Goal: Task Accomplishment & Management: Complete application form

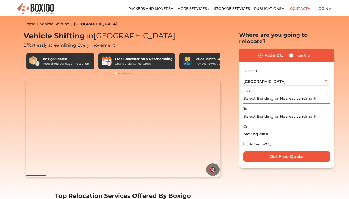
click at [268, 94] on input "text" at bounding box center [286, 99] width 86 height 10
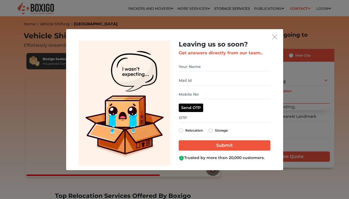
click at [276, 38] on img "get free quote dialog" at bounding box center [274, 37] width 5 height 5
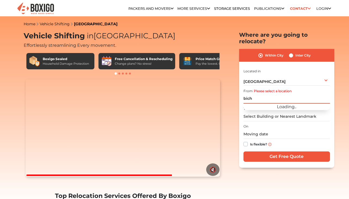
click at [265, 94] on input "bich" at bounding box center [286, 99] width 86 height 10
click at [264, 94] on input "bich" at bounding box center [286, 99] width 86 height 10
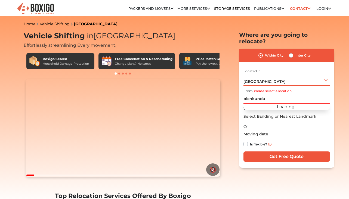
click at [265, 79] on span "[GEOGRAPHIC_DATA]" at bounding box center [264, 81] width 42 height 5
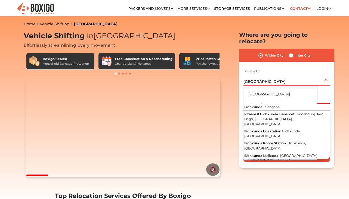
scroll to position [20, 0]
click at [261, 105] on span "Bichkunda" at bounding box center [253, 107] width 18 height 4
type input "Bichkunda, [GEOGRAPHIC_DATA]"
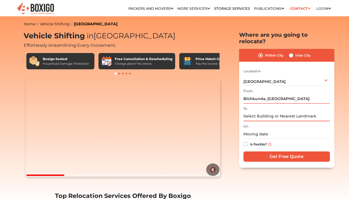
click at [263, 112] on input "text" at bounding box center [286, 117] width 86 height 10
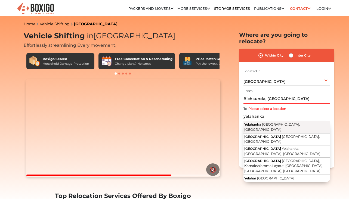
click at [267, 121] on button "Yelahanka [GEOGRAPHIC_DATA], [GEOGRAPHIC_DATA]" at bounding box center [286, 127] width 86 height 12
type input "Yelahanka, [GEOGRAPHIC_DATA], [GEOGRAPHIC_DATA]"
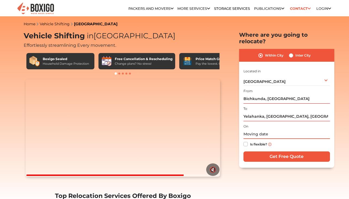
click at [267, 129] on input "text" at bounding box center [286, 134] width 86 height 10
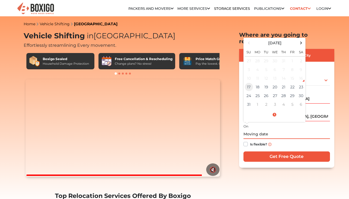
click at [249, 83] on td "17" at bounding box center [248, 87] width 9 height 9
type input "[DATE] 2:40 PM"
click at [273, 151] on input "Get Free Quote" at bounding box center [286, 156] width 86 height 10
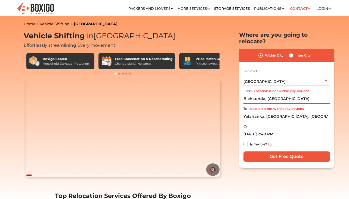
click at [273, 151] on input "Get Free Quote" at bounding box center [286, 156] width 86 height 10
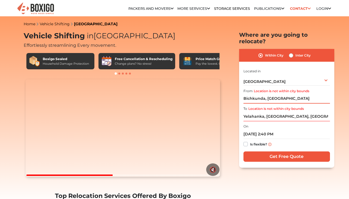
drag, startPoint x: 290, startPoint y: 92, endPoint x: 228, endPoint y: 92, distance: 62.0
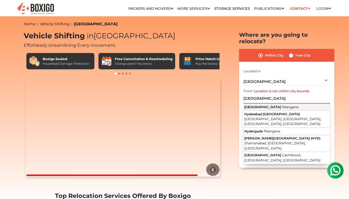
scroll to position [0, 0]
click at [263, 104] on button "Hyderabad [GEOGRAPHIC_DATA]" at bounding box center [286, 107] width 86 height 7
type input "[GEOGRAPHIC_DATA], [GEOGRAPHIC_DATA]"
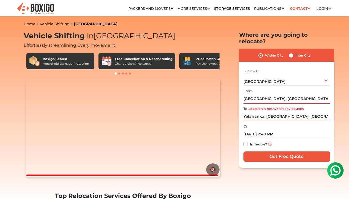
click at [271, 154] on input "Get Free Quote" at bounding box center [286, 156] width 86 height 10
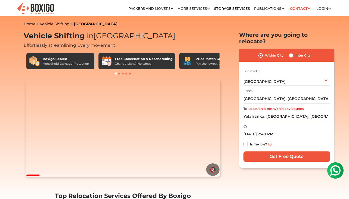
click at [271, 154] on input "Get Free Quote" at bounding box center [286, 156] width 86 height 10
